Goal: Task Accomplishment & Management: Use online tool/utility

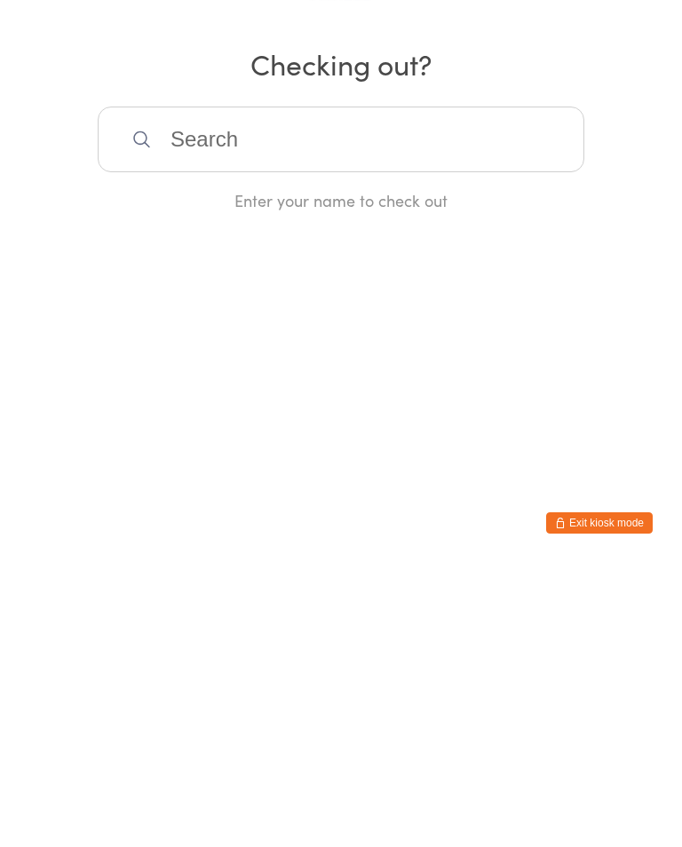
scroll to position [284, 0]
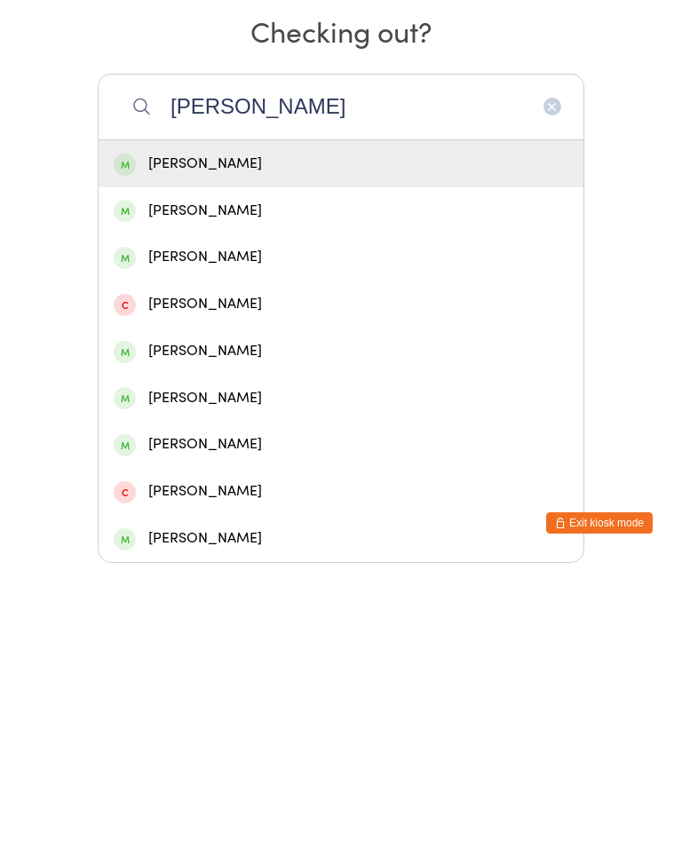
type input "[PERSON_NAME]"
click at [271, 436] on div "[PERSON_NAME]" at bounding box center [341, 448] width 455 height 24
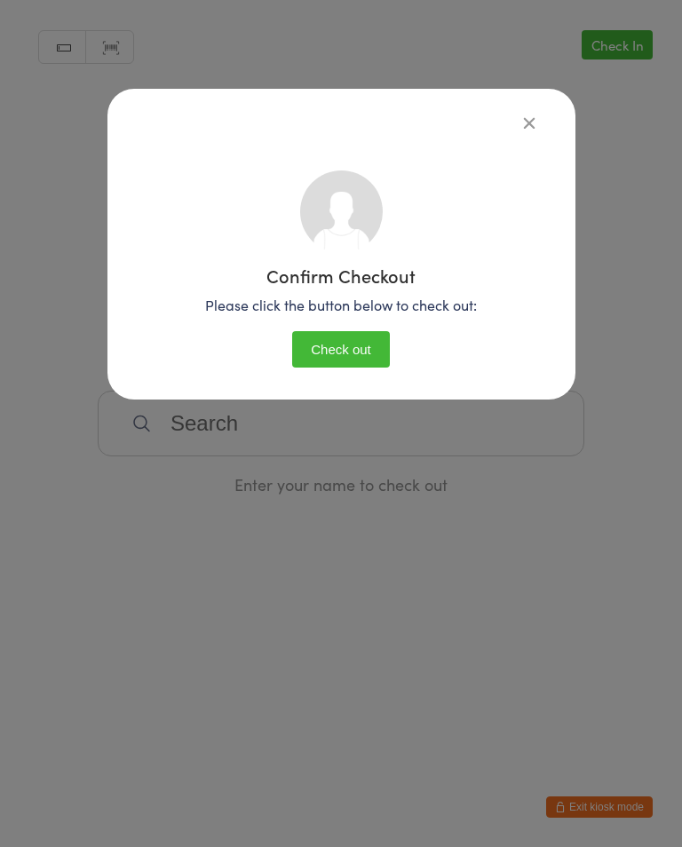
click at [365, 333] on button "Check out" at bounding box center [341, 349] width 98 height 36
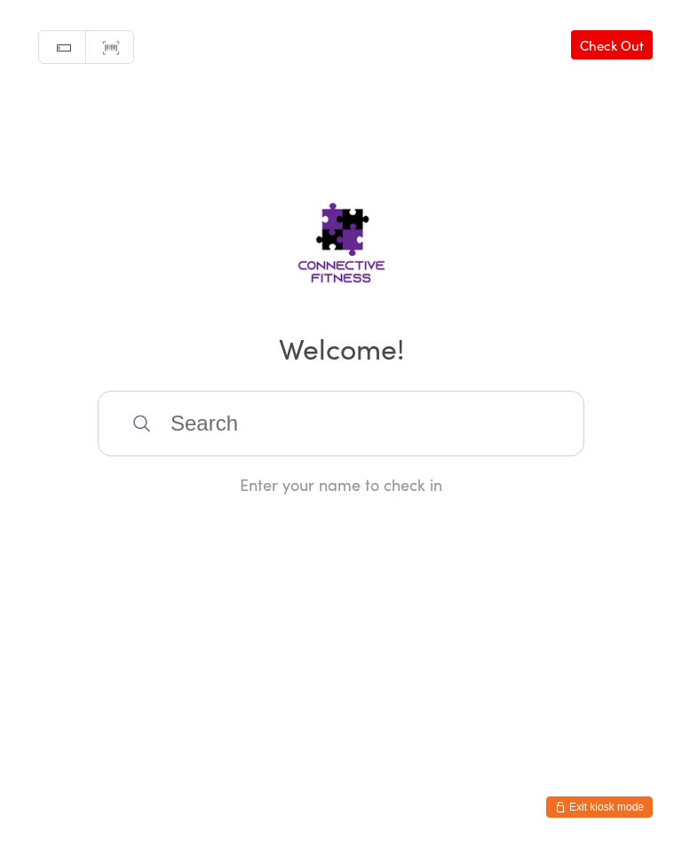
click at [229, 472] on div "Enter your name to check in" at bounding box center [341, 443] width 487 height 105
click at [224, 439] on input "search" at bounding box center [341, 424] width 487 height 66
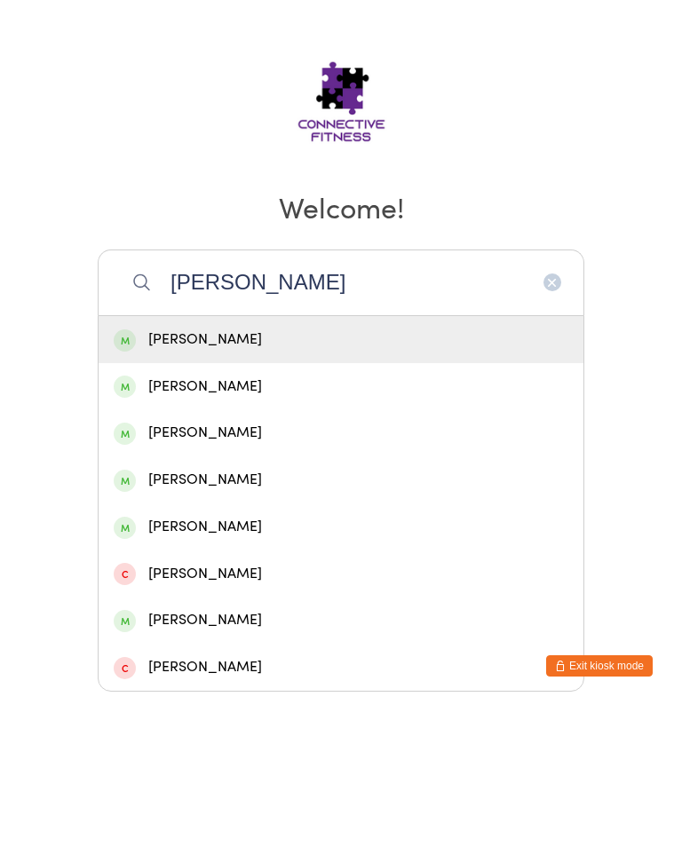
click at [269, 186] on div "Manual search Scanner input Check Out Welcome! [PERSON_NAME] [PERSON_NAME] [PER…" at bounding box center [341, 247] width 682 height 495
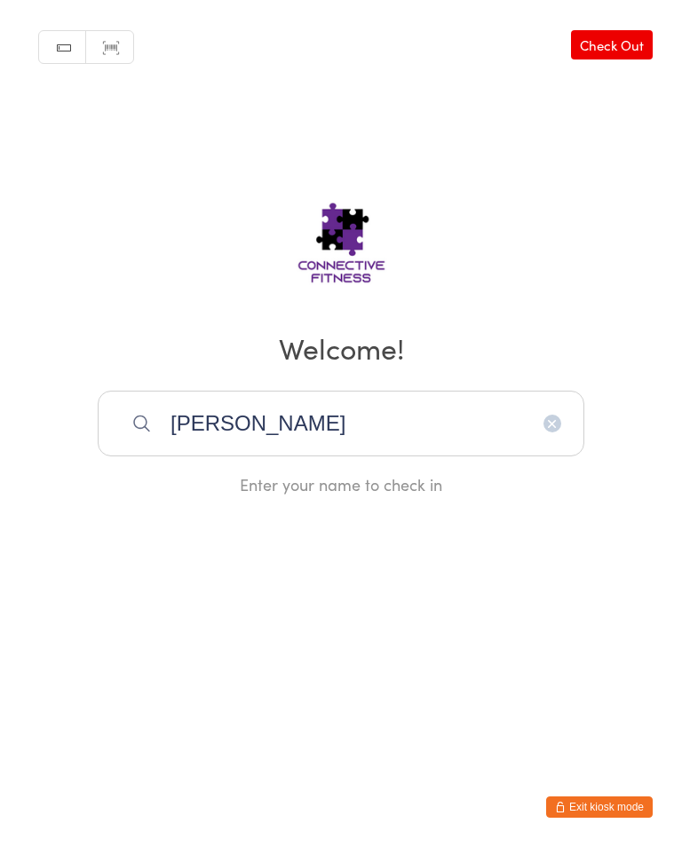
click at [260, 442] on input "[PERSON_NAME]" at bounding box center [341, 424] width 487 height 66
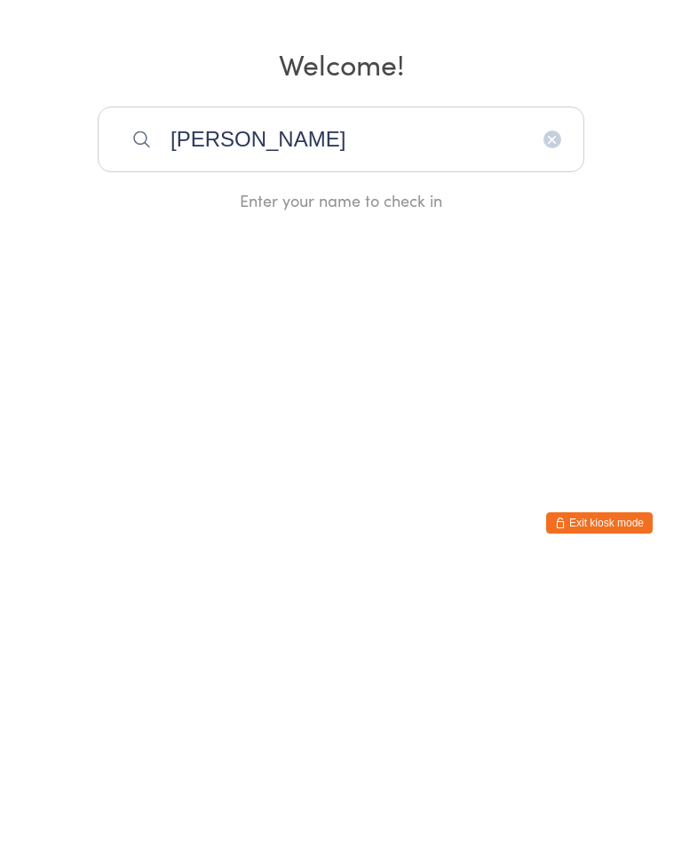
click at [263, 391] on input "[PERSON_NAME]" at bounding box center [341, 424] width 487 height 66
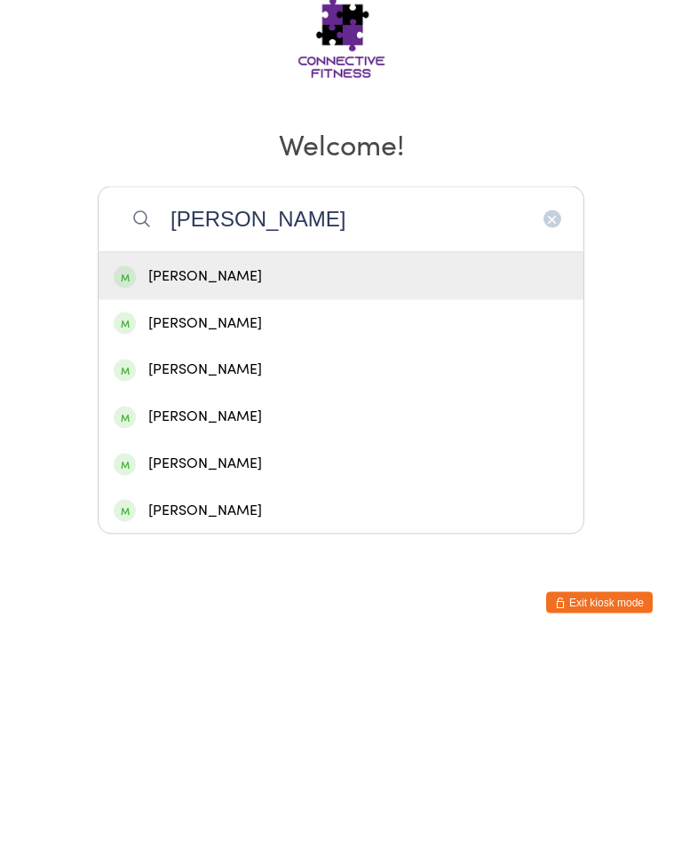
type input "[PERSON_NAME]"
click at [277, 469] on div "[PERSON_NAME]" at bounding box center [341, 481] width 455 height 24
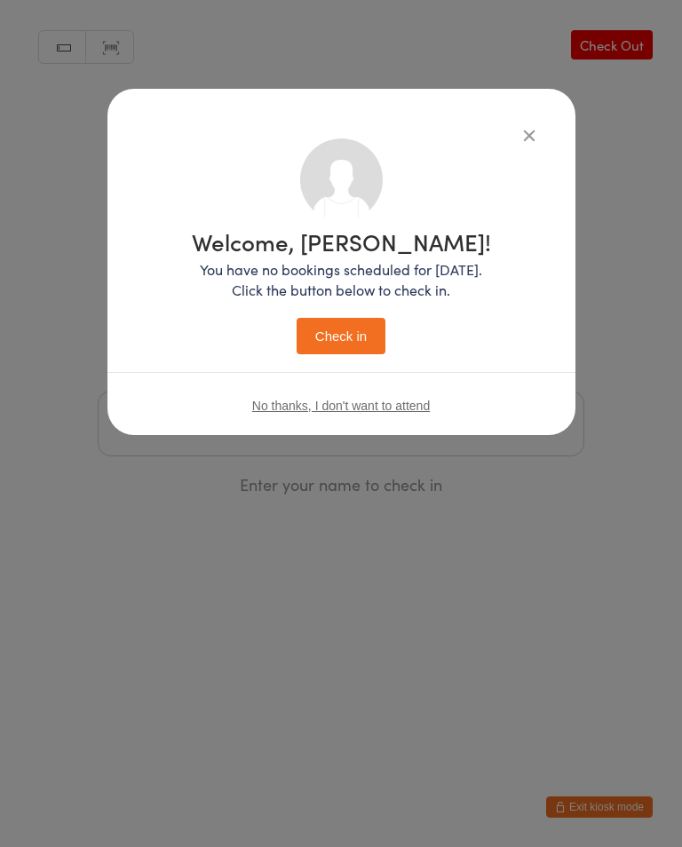
click at [357, 340] on button "Check in" at bounding box center [341, 336] width 89 height 36
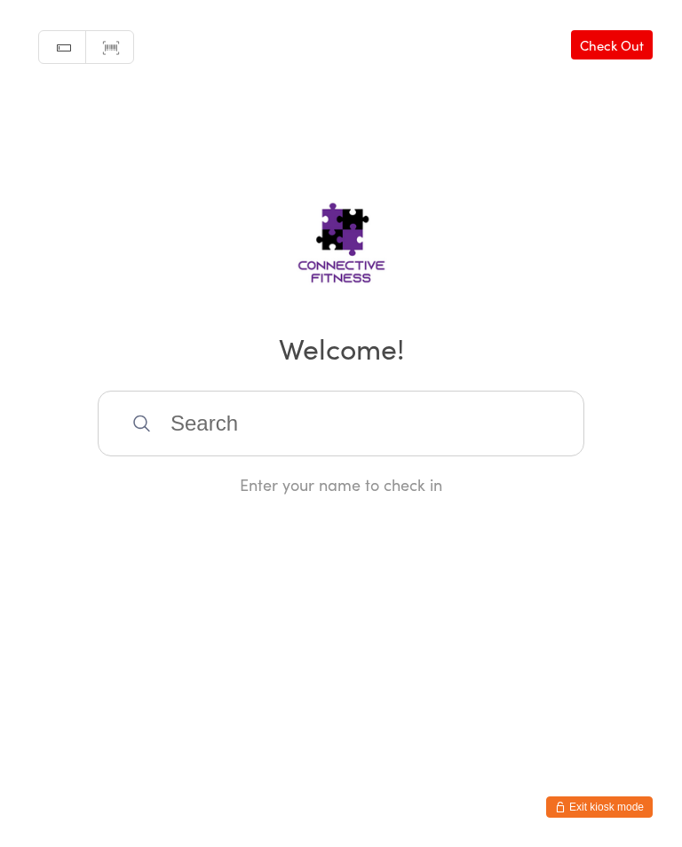
click at [447, 425] on input "search" at bounding box center [341, 424] width 487 height 66
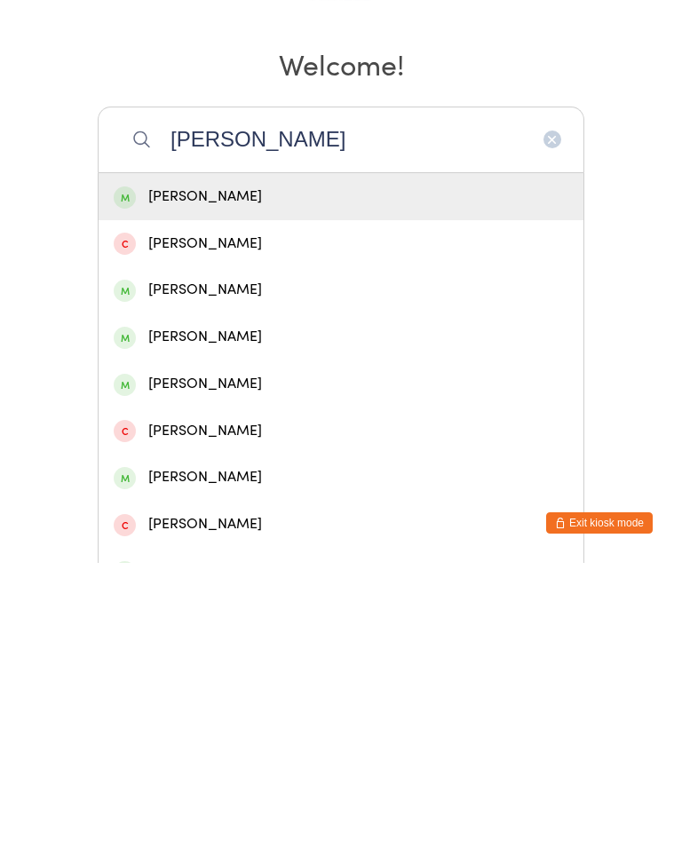
type input "[PERSON_NAME]"
click at [305, 609] on div "[PERSON_NAME]" at bounding box center [341, 621] width 455 height 24
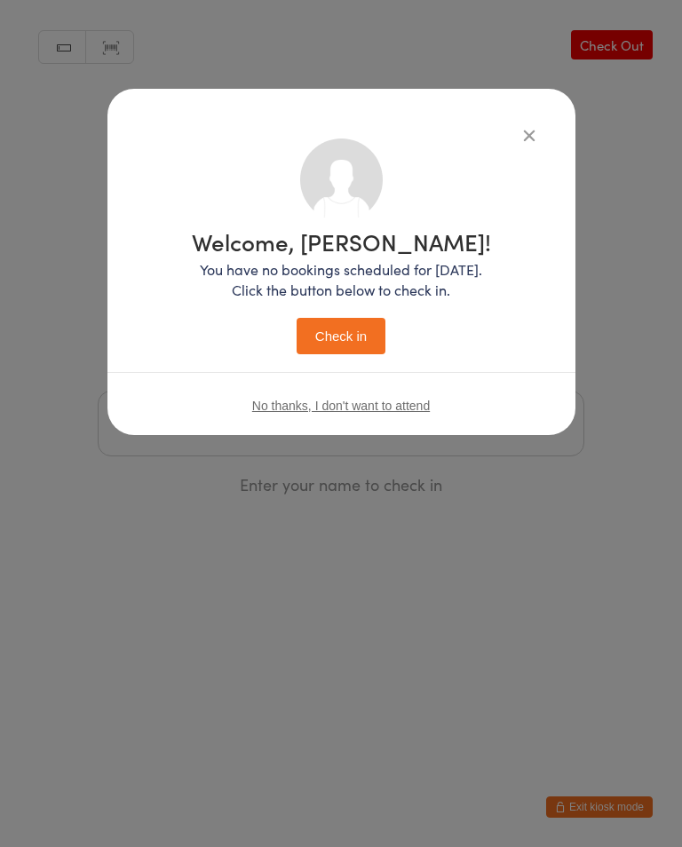
click at [372, 327] on button "Check in" at bounding box center [341, 336] width 89 height 36
